Goal: Transaction & Acquisition: Subscribe to service/newsletter

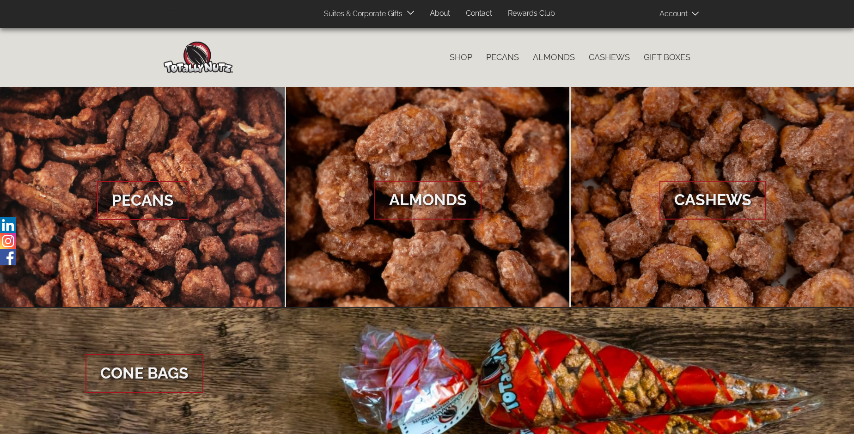
scroll to position [1381, 0]
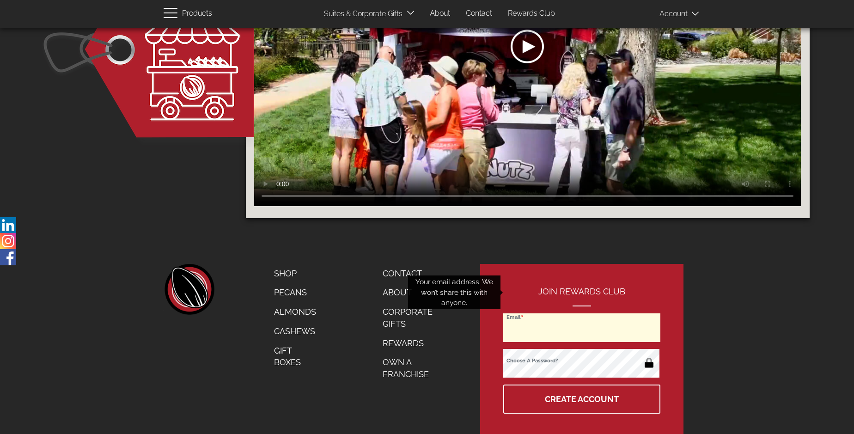
click at [582, 313] on input "Email" at bounding box center [581, 327] width 157 height 29
type input "[EMAIL_ADDRESS][DOMAIN_NAME]"
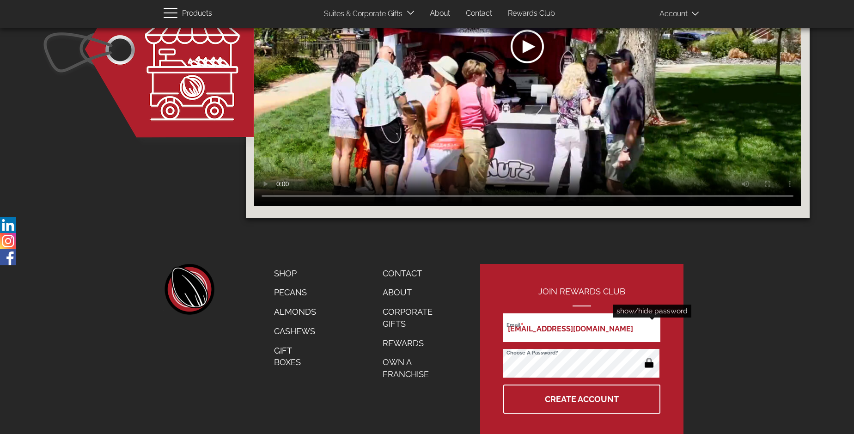
click at [649, 356] on button "button" at bounding box center [649, 363] width 18 height 15
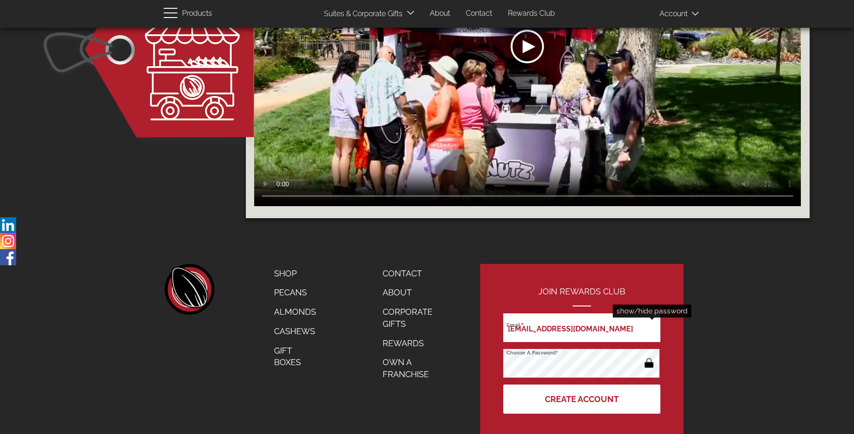
click at [582, 385] on button "Create Account" at bounding box center [581, 399] width 157 height 29
